Goal: Task Accomplishment & Management: Use online tool/utility

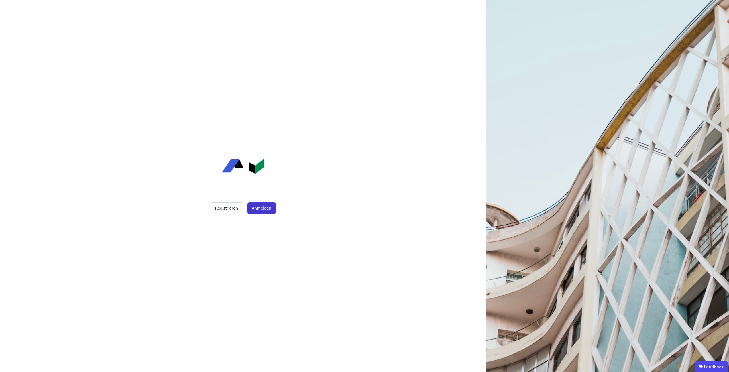
click at [256, 207] on button "Anmelden" at bounding box center [261, 207] width 29 height 11
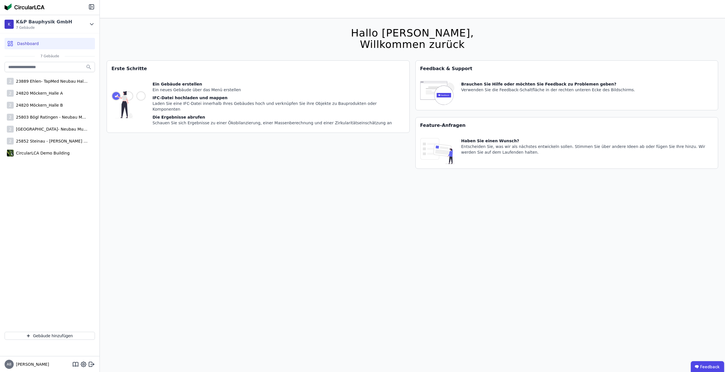
click at [511, 30] on div "Hallo [PERSON_NAME], Willkommen zurück Sie verwenden derzeit eine Beta-Version.…" at bounding box center [413, 204] width 612 height 372
click at [56, 333] on button "Gebäude hinzufügen" at bounding box center [50, 336] width 90 height 8
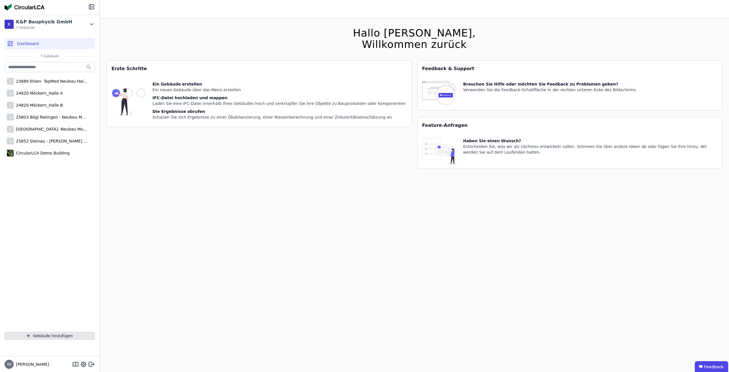
select select "*"
select select "**********"
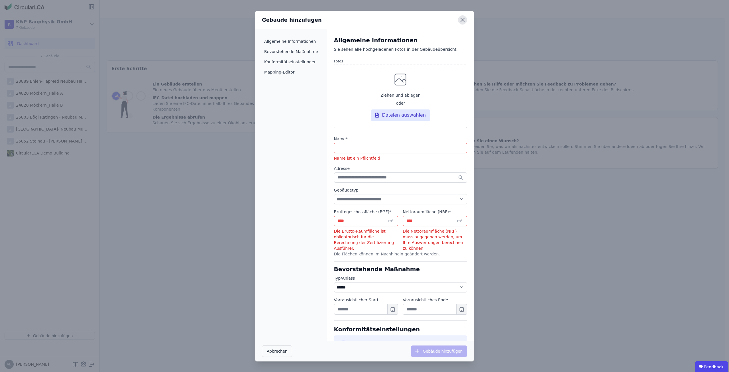
click at [465, 21] on icon at bounding box center [462, 19] width 9 height 9
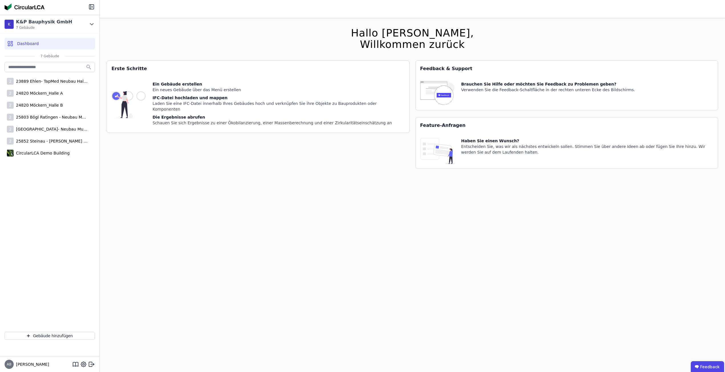
click at [340, 172] on div "Erste Schritte Ein Gebäude erstellen Ein neues Gebäude über das Menü erstellen …" at bounding box center [258, 117] width 303 height 115
